Goal: Task Accomplishment & Management: Manage account settings

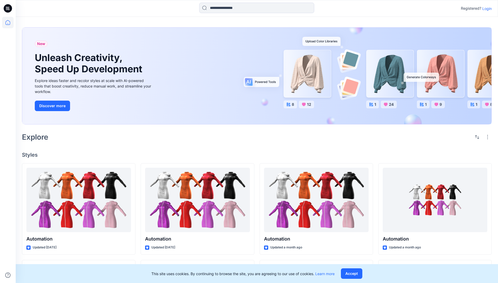
click at [486, 8] on p "Login" at bounding box center [487, 8] width 9 height 5
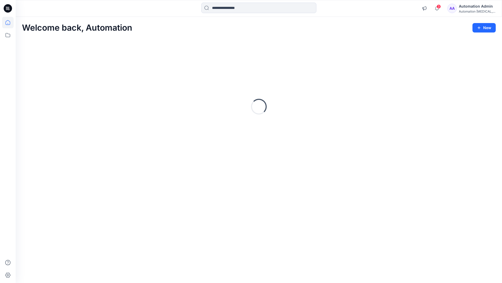
click at [10, 23] on icon at bounding box center [7, 22] width 5 height 5
click at [9, 36] on icon at bounding box center [8, 35] width 12 height 12
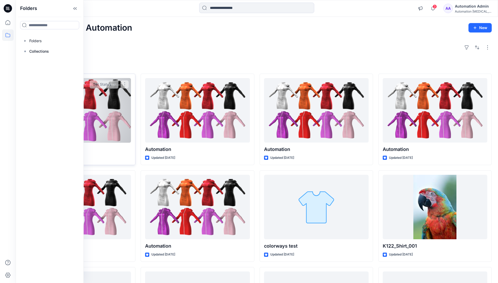
click at [118, 86] on button "Set Status" at bounding box center [104, 84] width 29 height 8
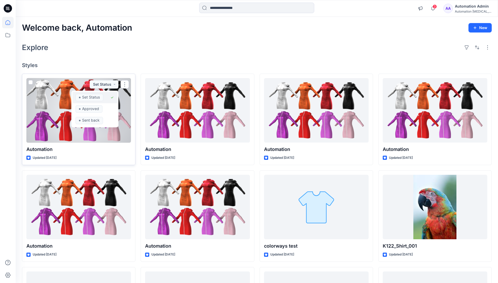
click at [103, 95] on span "Set Status" at bounding box center [90, 97] width 28 height 7
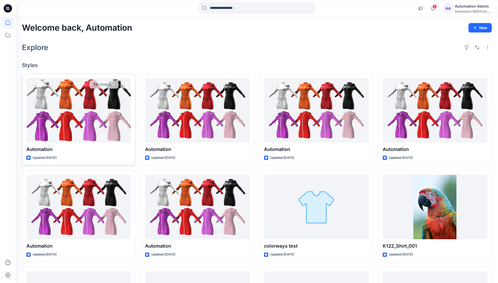
click at [471, 8] on div "Automation Admin" at bounding box center [473, 6] width 37 height 6
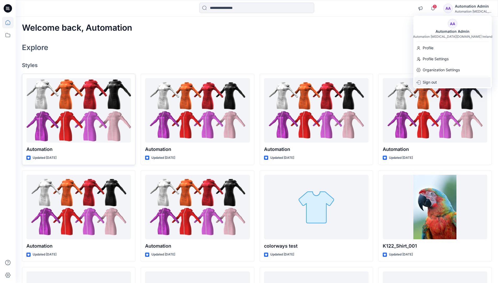
click at [434, 82] on p "Sign out" at bounding box center [430, 82] width 14 height 10
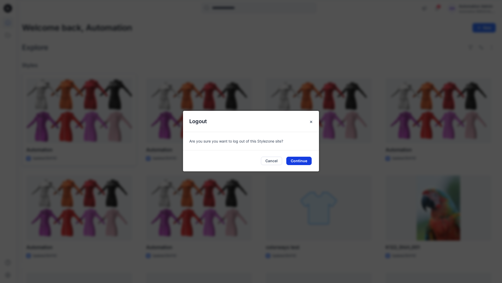
click at [302, 159] on button "Continue" at bounding box center [299, 160] width 25 height 8
